Goal: Task Accomplishment & Management: Use online tool/utility

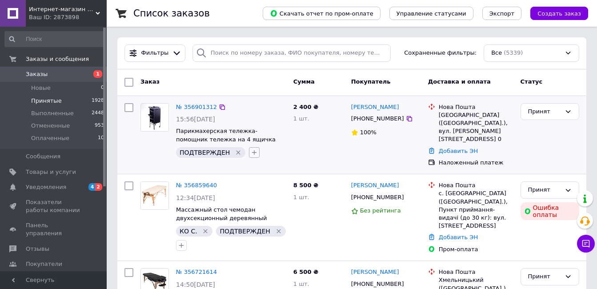
click at [252, 153] on icon "button" at bounding box center [254, 152] width 5 height 5
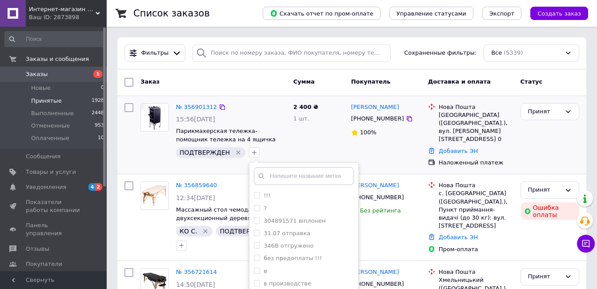
click at [271, 174] on input "text" at bounding box center [304, 176] width 100 height 18
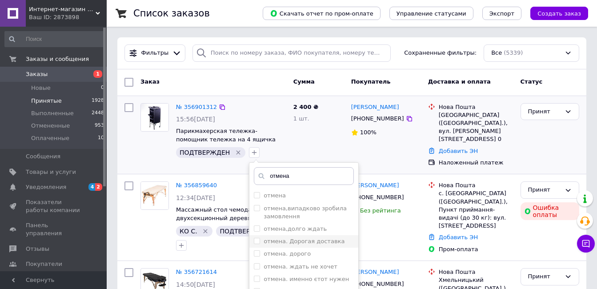
type input "отмена"
click at [280, 242] on label "отмена. Дорогая доставка" at bounding box center [303, 241] width 81 height 7
checkbox input "true"
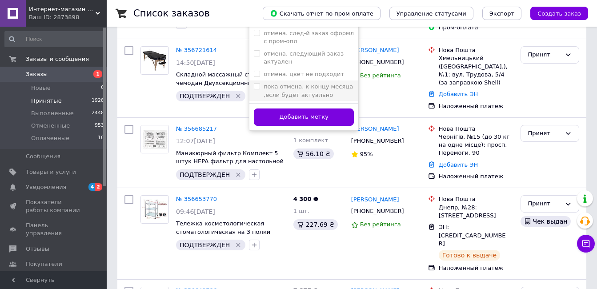
scroll to position [222, 0]
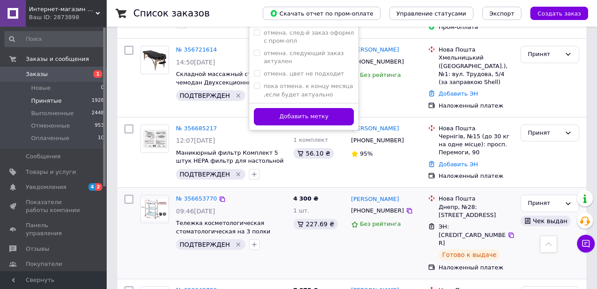
drag, startPoint x: 280, startPoint y: 116, endPoint x: 159, endPoint y: 194, distance: 143.4
click at [280, 116] on button "Добавить метку" at bounding box center [304, 116] width 100 height 17
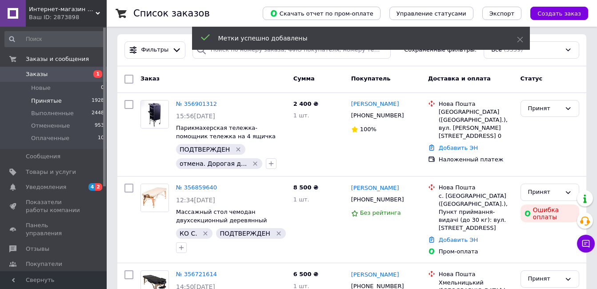
scroll to position [0, 0]
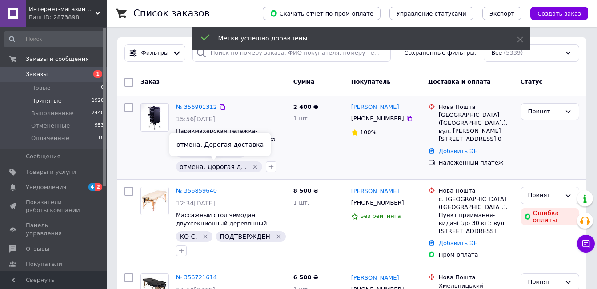
click at [232, 151] on div "отмена. Дорогая доставка" at bounding box center [219, 144] width 101 height 23
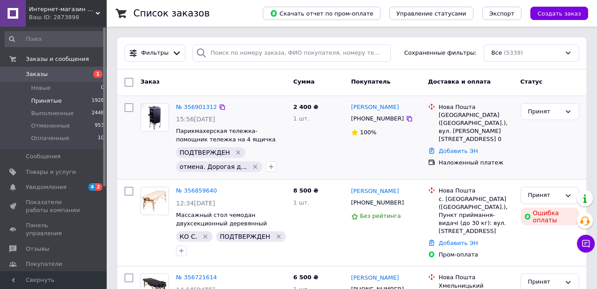
click at [235, 151] on icon "Удалить метку" at bounding box center [238, 152] width 7 height 7
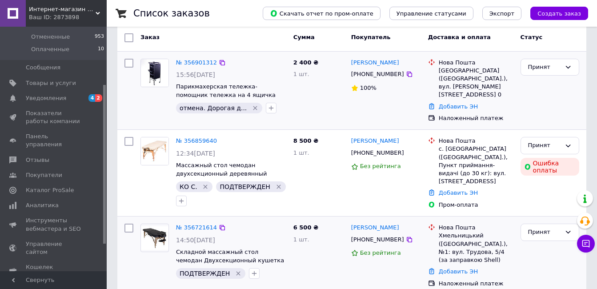
scroll to position [133, 0]
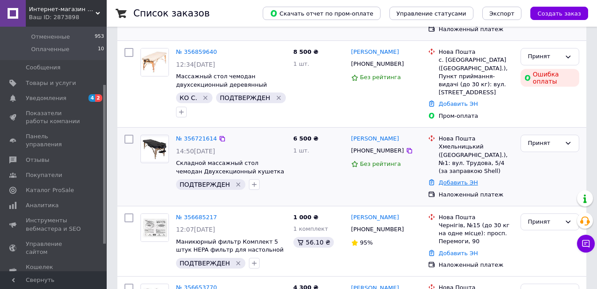
click at [450, 179] on link "Добавить ЭН" at bounding box center [457, 182] width 39 height 7
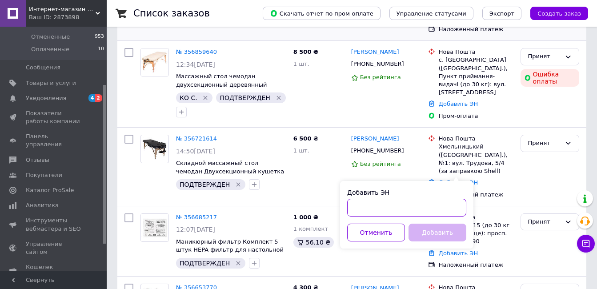
paste input "20451224784857"
type input "20451224784857"
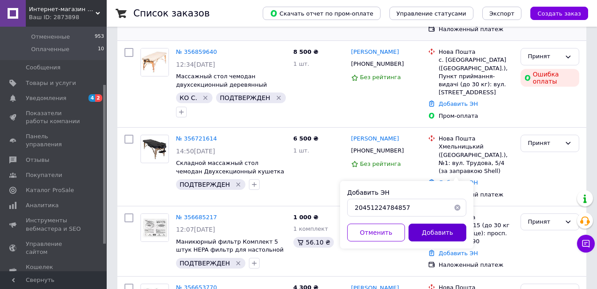
click at [435, 234] on button "Добавить" at bounding box center [437, 232] width 58 height 18
